Goal: Find specific page/section: Find specific page/section

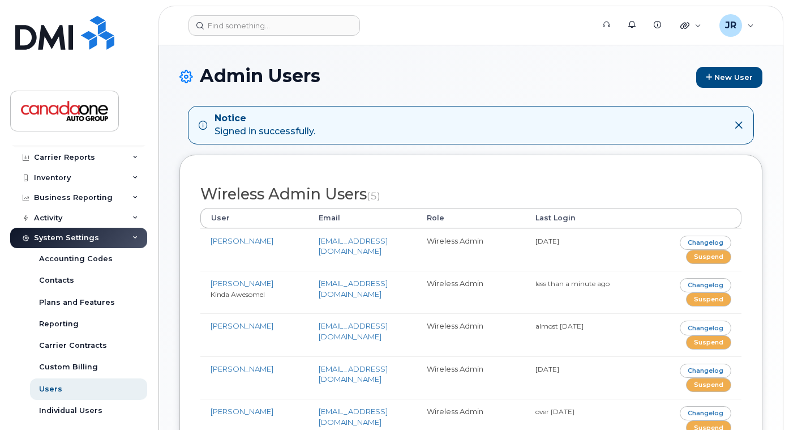
scroll to position [27, 0]
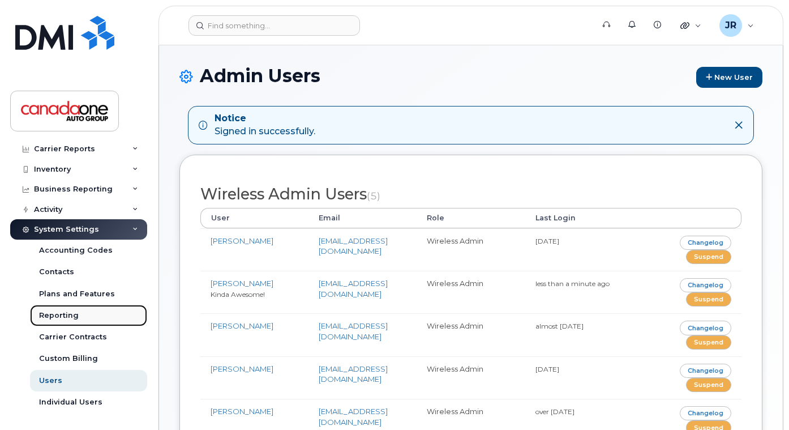
click at [52, 318] on div "Reporting" at bounding box center [59, 315] width 40 height 10
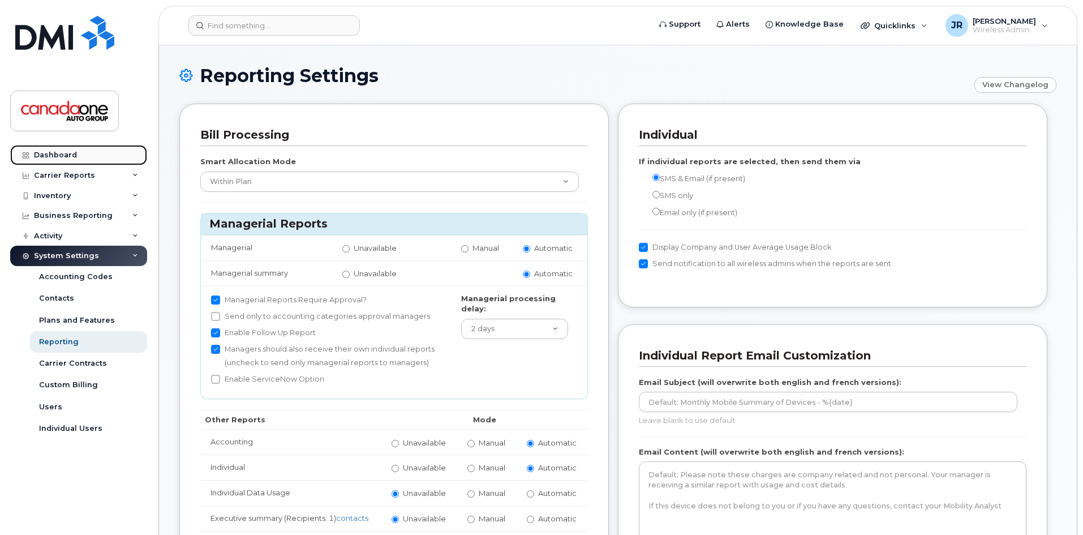
click at [51, 151] on div "Dashboard" at bounding box center [55, 155] width 43 height 9
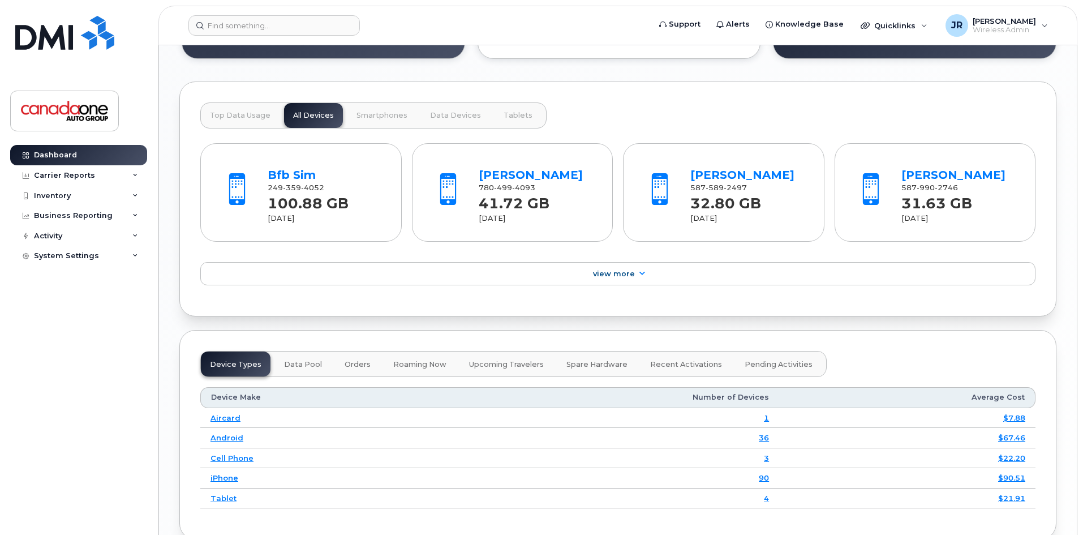
scroll to position [1075, 0]
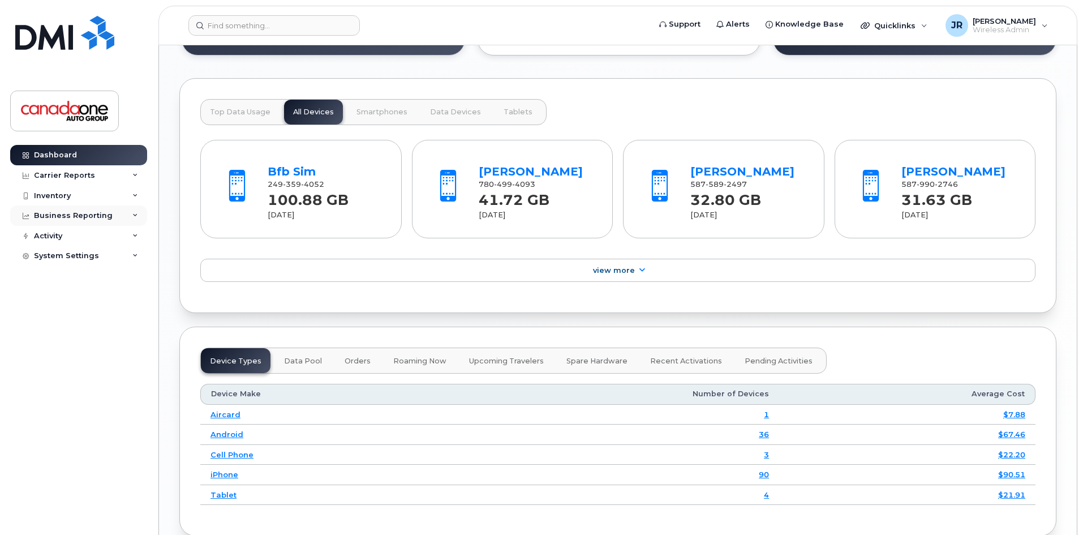
click at [136, 215] on icon at bounding box center [135, 216] width 6 height 6
click at [79, 236] on div "Managerial Reports" at bounding box center [78, 236] width 78 height 10
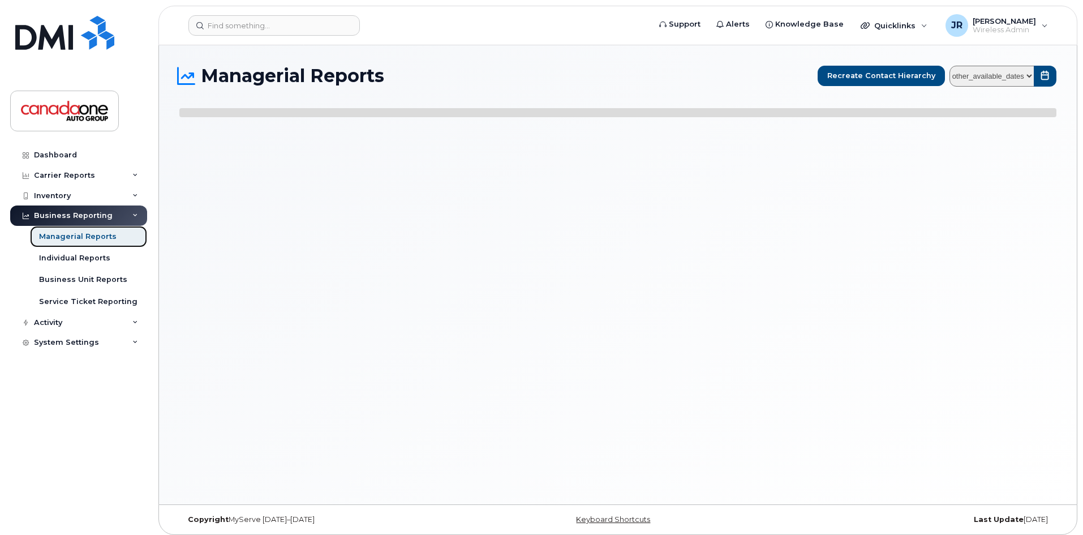
select select
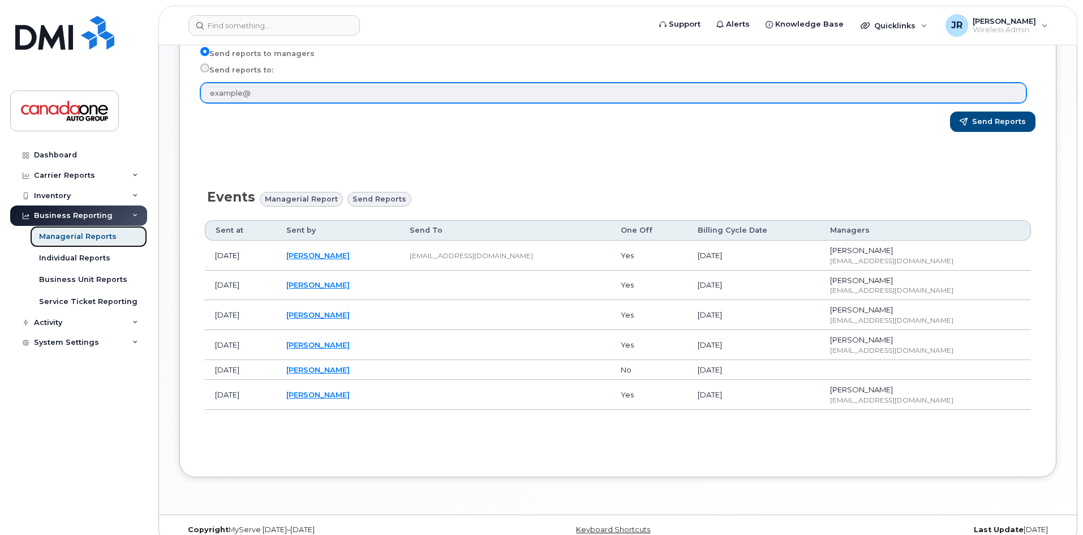
scroll to position [409, 0]
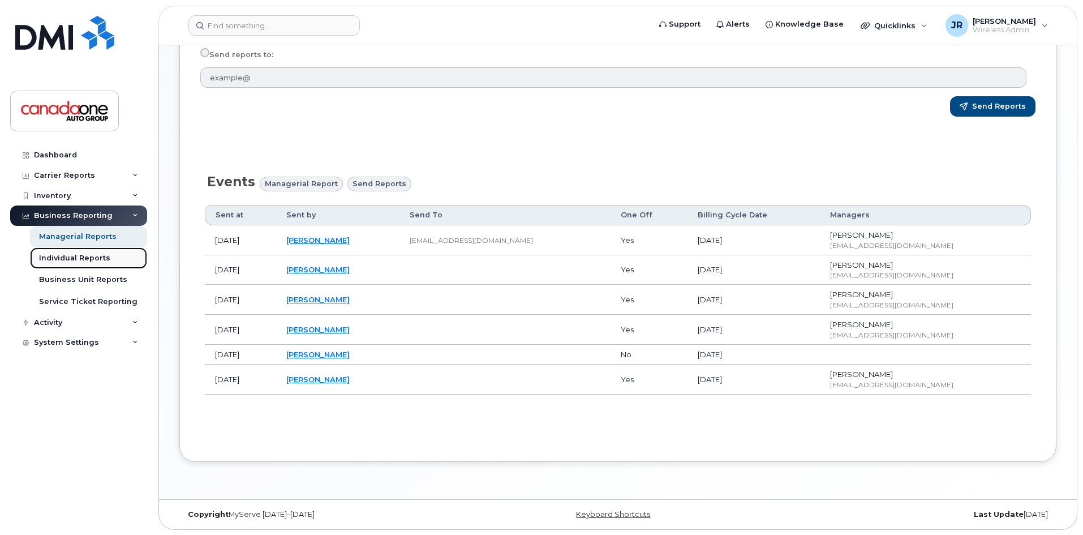
click at [68, 259] on div "Individual Reports" at bounding box center [74, 258] width 71 height 10
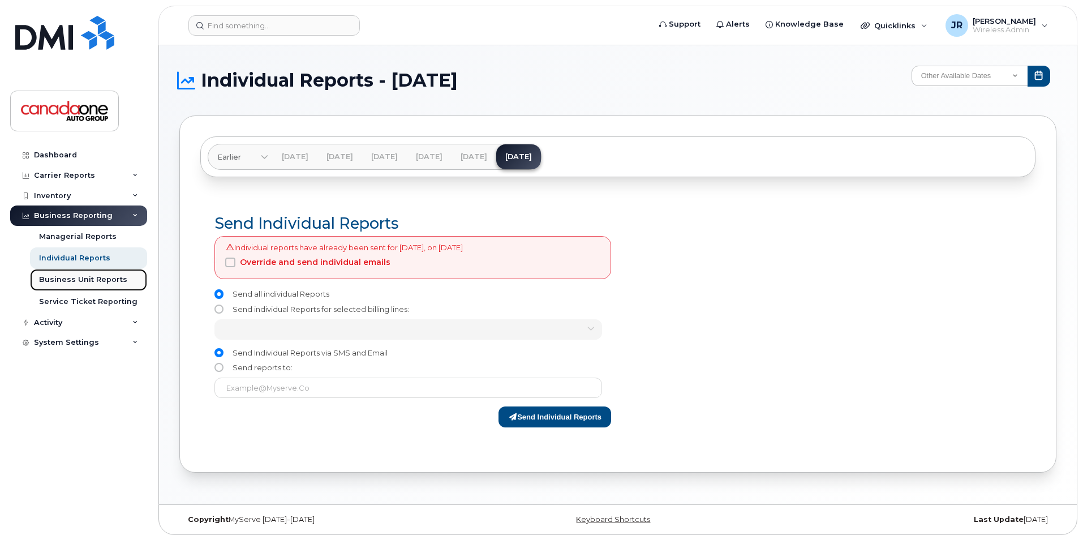
click at [76, 281] on div "Business Unit Reports" at bounding box center [83, 280] width 88 height 10
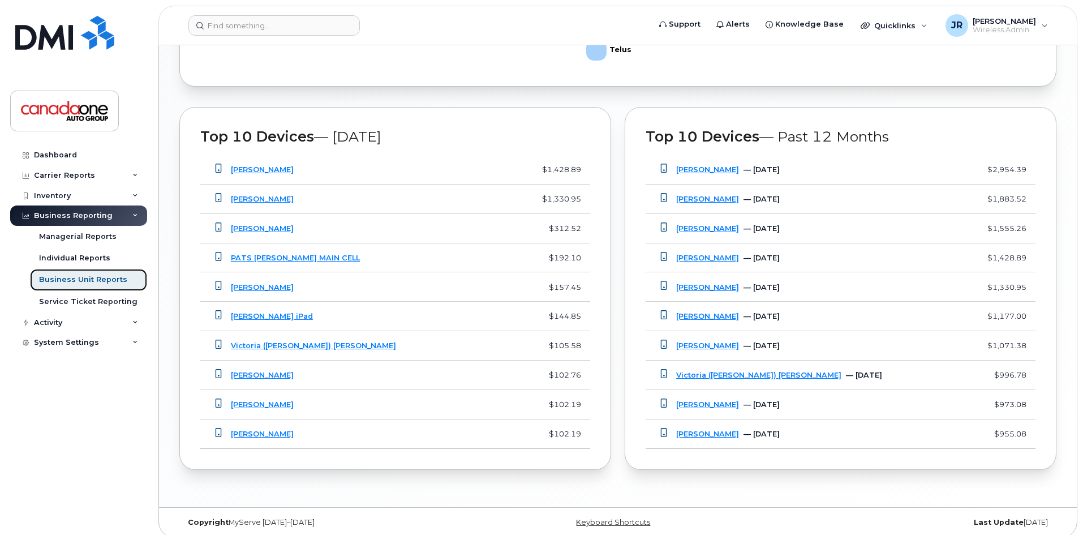
scroll to position [857, 0]
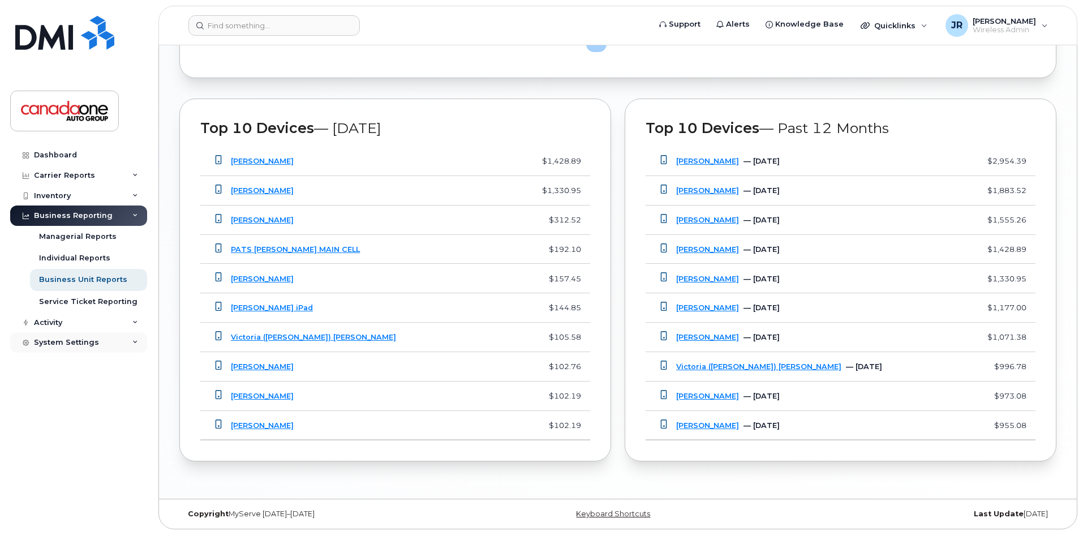
click at [134, 338] on div "System Settings" at bounding box center [78, 342] width 137 height 20
click at [75, 363] on div "Accounting Codes" at bounding box center [76, 363] width 74 height 10
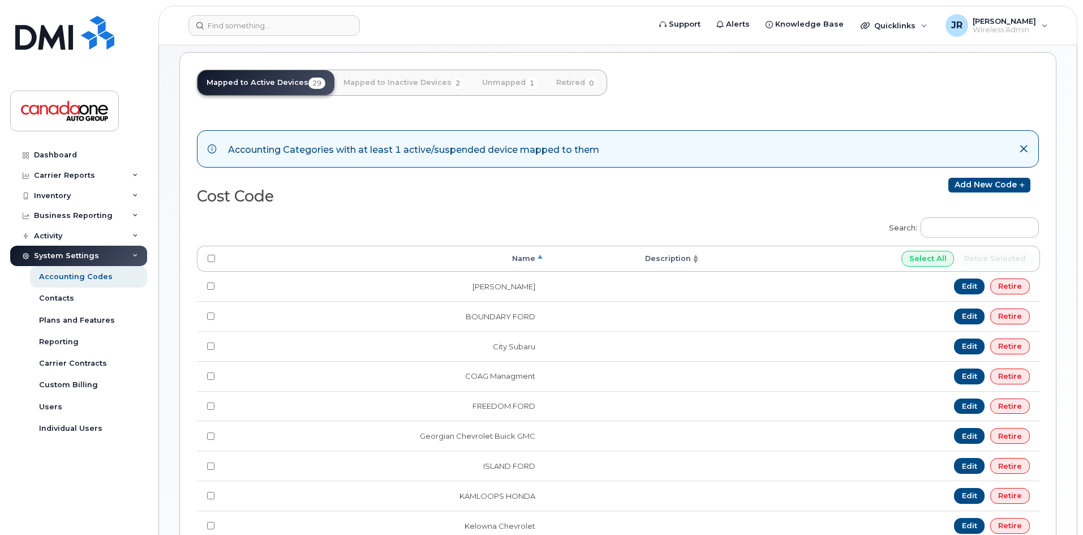
scroll to position [113, 0]
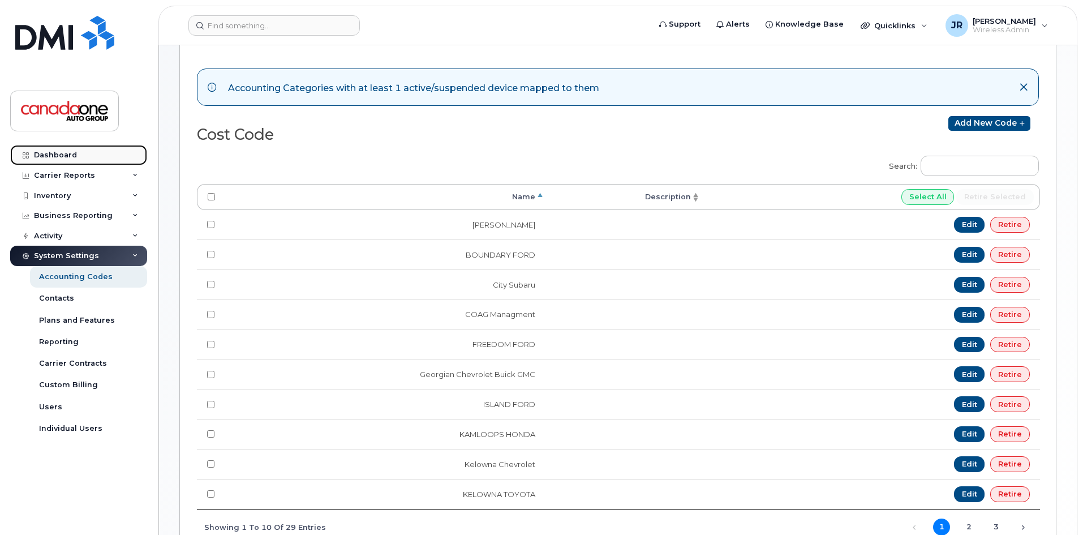
click at [56, 158] on div "Dashboard" at bounding box center [55, 155] width 43 height 9
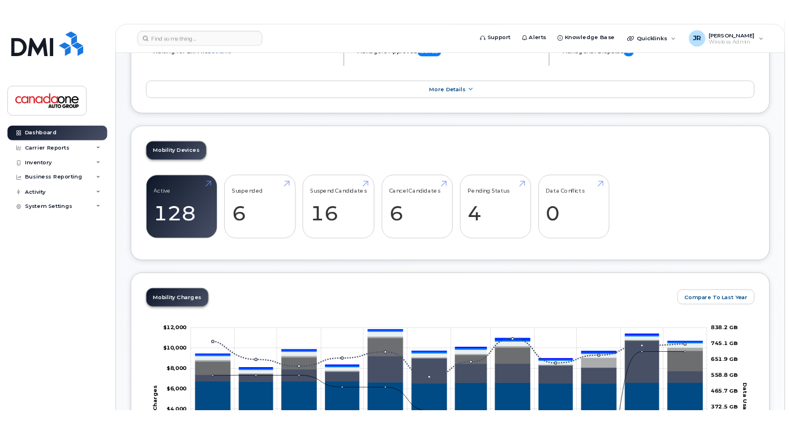
scroll to position [170, 0]
